Goal: Find specific page/section: Find specific page/section

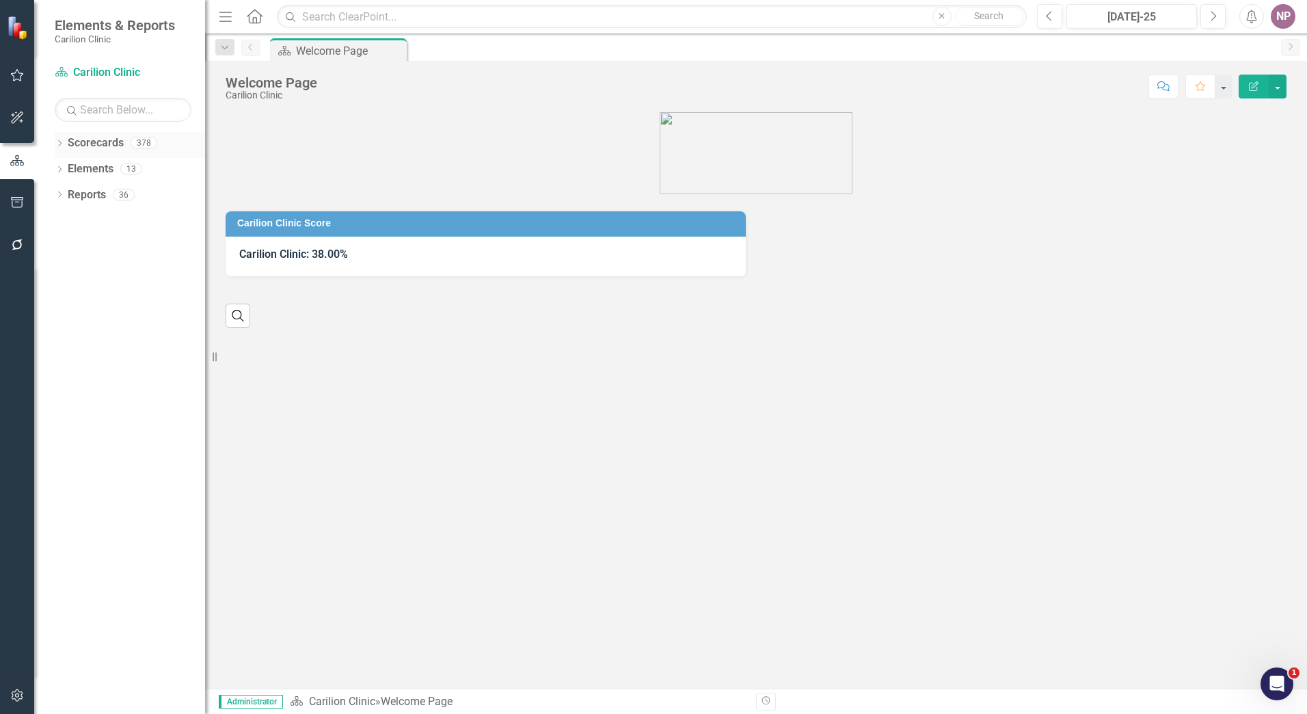
click at [61, 144] on icon at bounding box center [59, 143] width 3 height 6
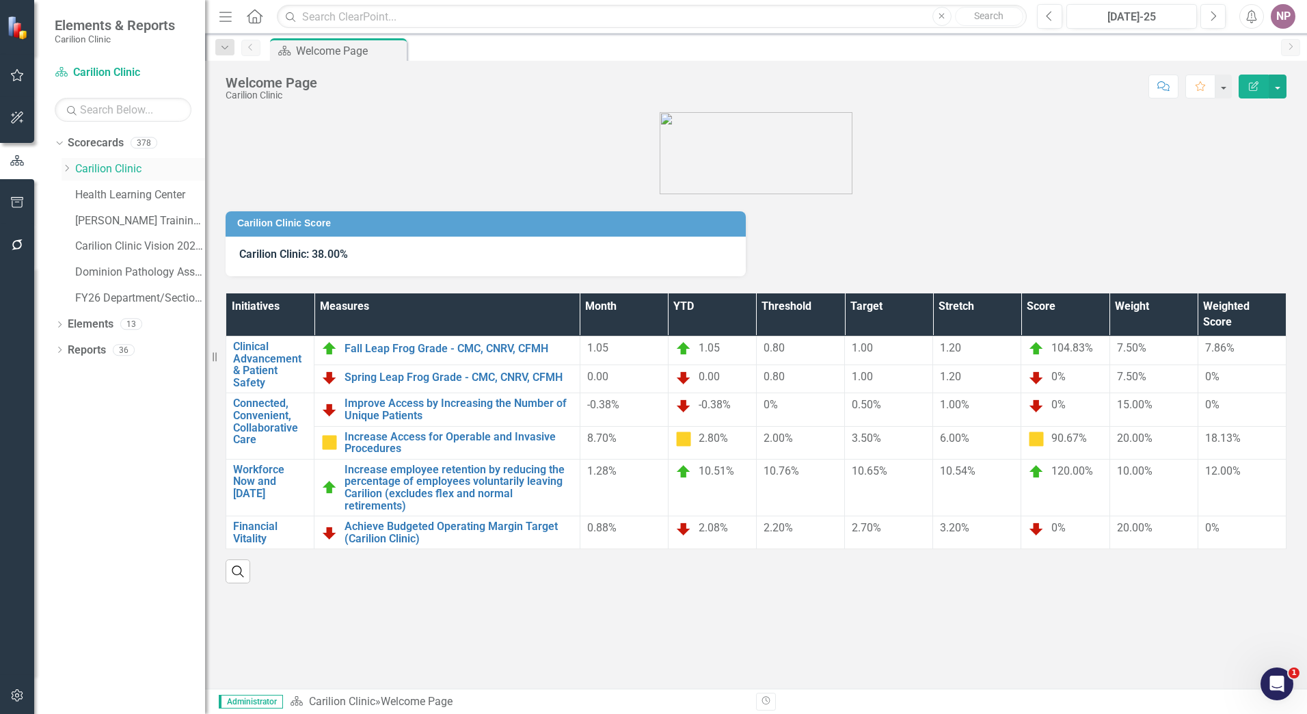
click at [72, 166] on div "Dropdown" at bounding box center [69, 169] width 14 height 12
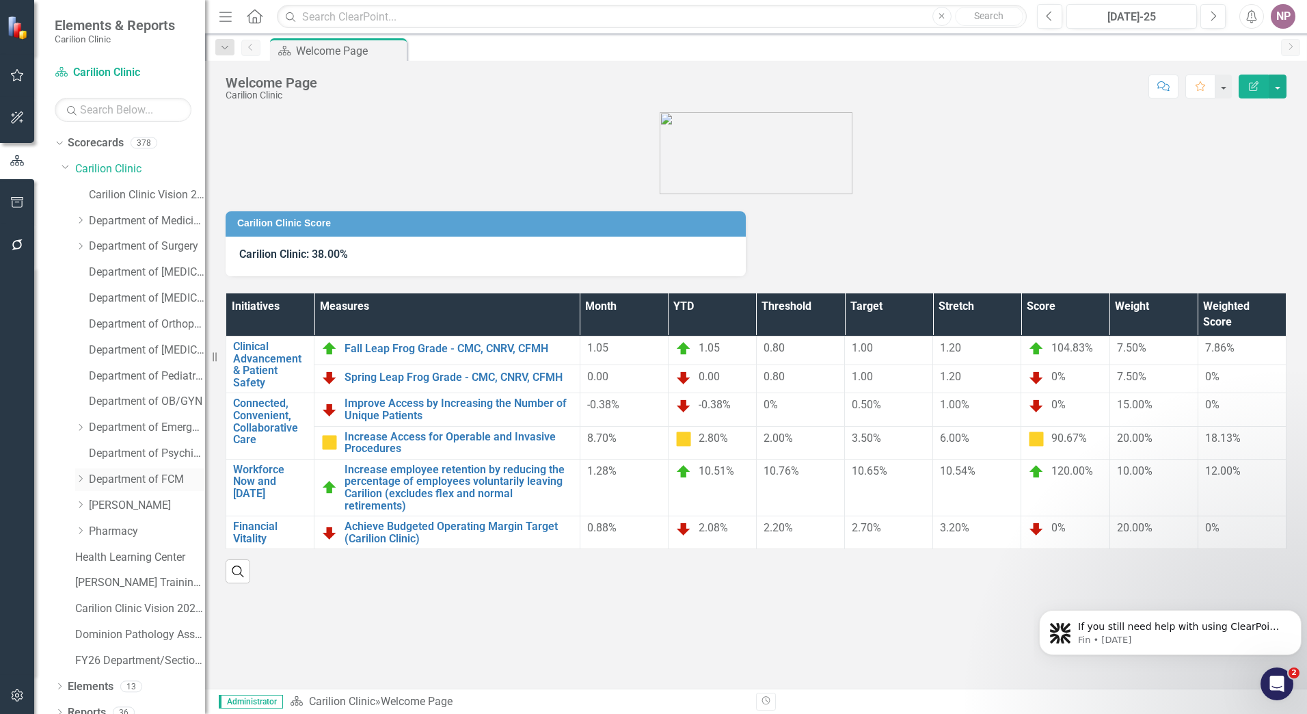
click at [137, 482] on link "Department of FCM" at bounding box center [147, 480] width 116 height 16
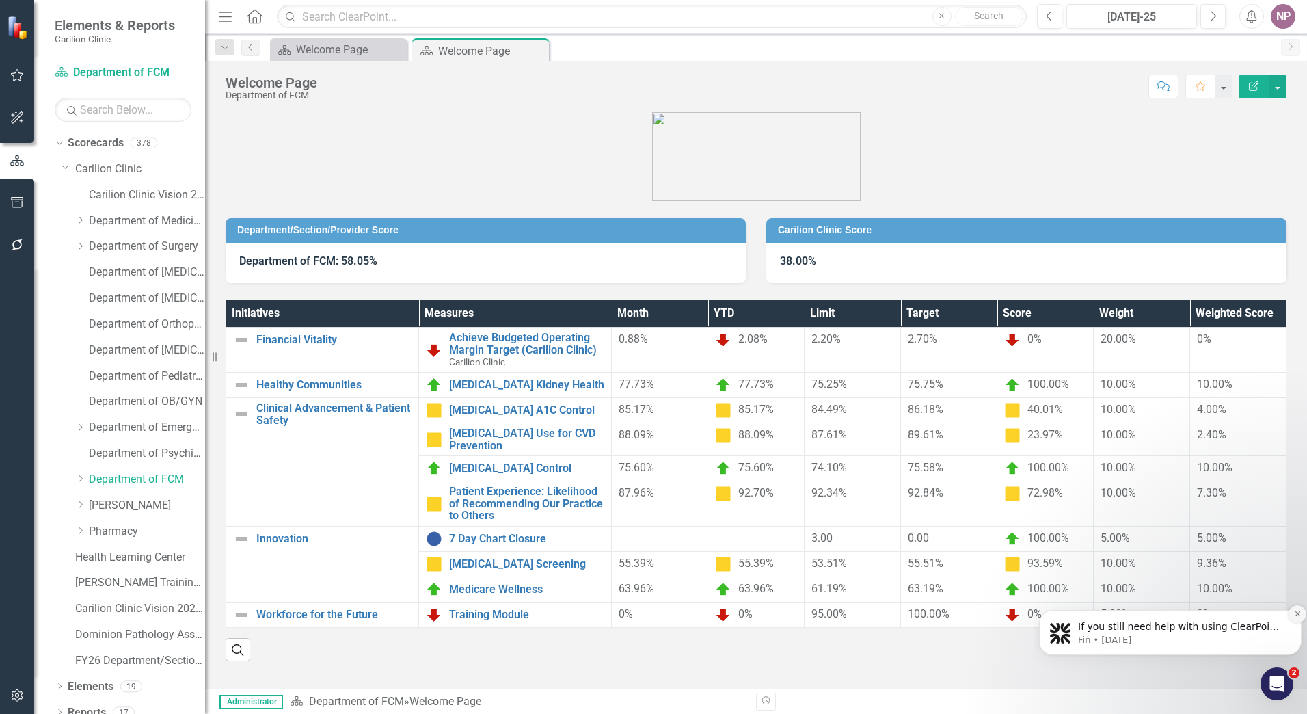
click at [1297, 619] on button "Dismiss notification" at bounding box center [1298, 614] width 18 height 18
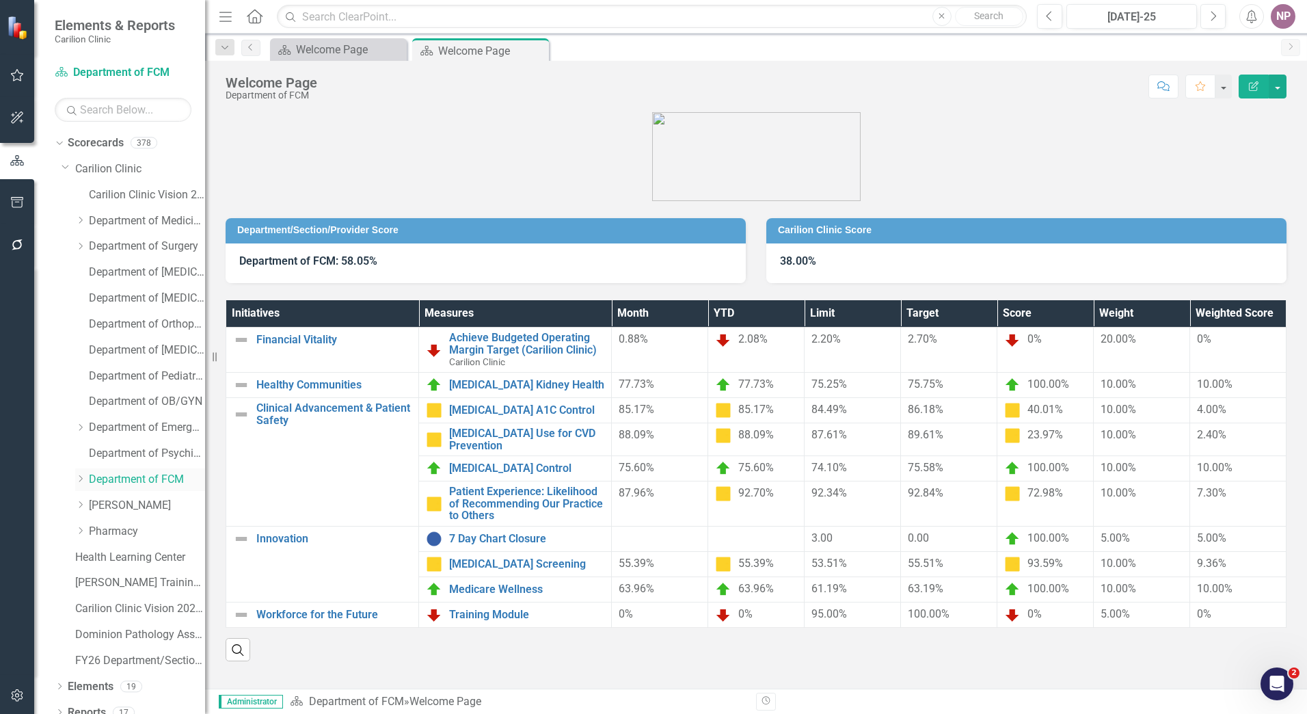
click at [89, 474] on link "Department of FCM" at bounding box center [147, 480] width 116 height 16
click at [80, 475] on icon "Dropdown" at bounding box center [80, 478] width 10 height 8
click at [119, 506] on link "RMD - [PERSON_NAME]" at bounding box center [154, 506] width 103 height 16
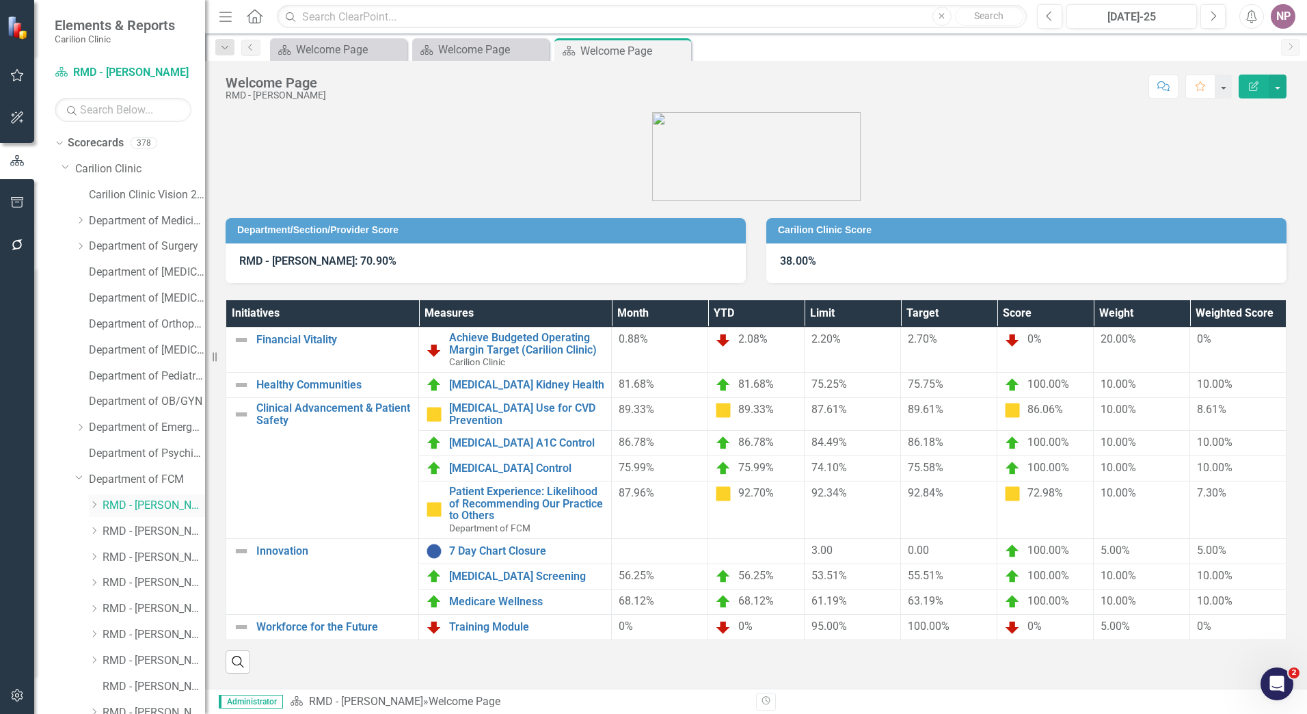
click at [97, 506] on icon "Dropdown" at bounding box center [94, 504] width 10 height 8
click at [139, 535] on link "[PERSON_NAME] RH" at bounding box center [160, 532] width 89 height 16
